Goal: Find specific page/section: Find specific page/section

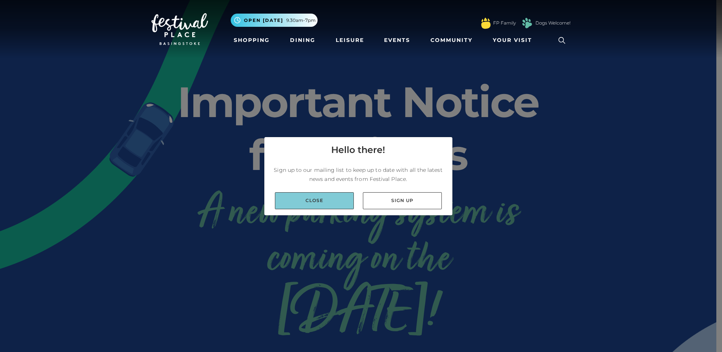
click at [347, 202] on link "Close" at bounding box center [314, 200] width 79 height 17
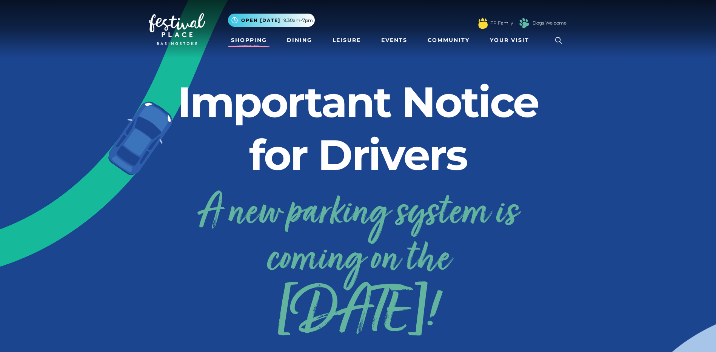
click at [253, 40] on link "Shopping" at bounding box center [249, 40] width 42 height 14
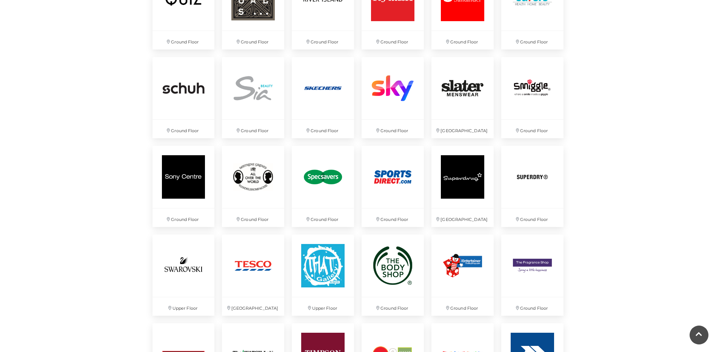
scroll to position [1737, 0]
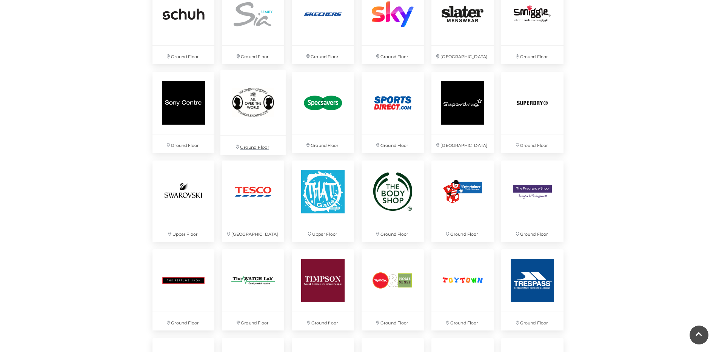
click at [253, 108] on img at bounding box center [253, 102] width 65 height 65
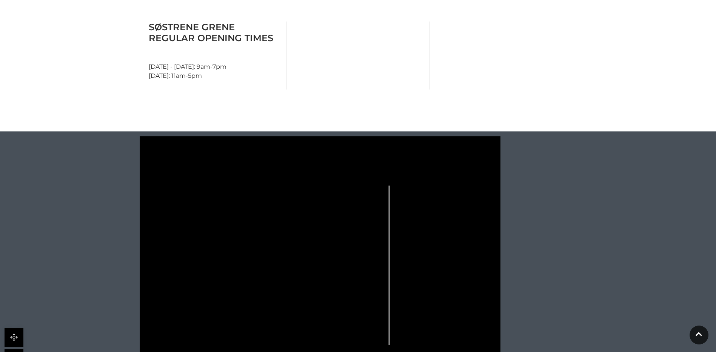
scroll to position [415, 0]
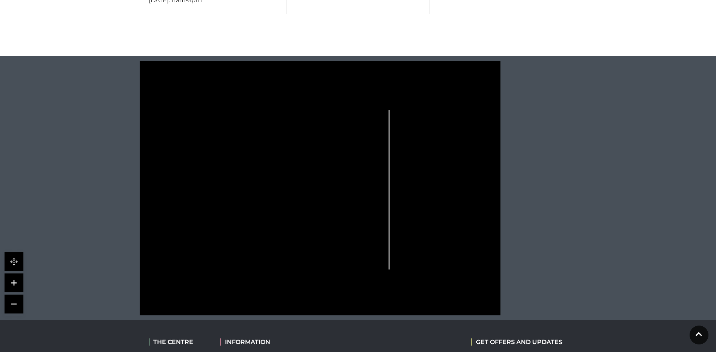
click at [357, 170] on icon at bounding box center [320, 188] width 460 height 254
